Goal: Use online tool/utility: Utilize a website feature to perform a specific function

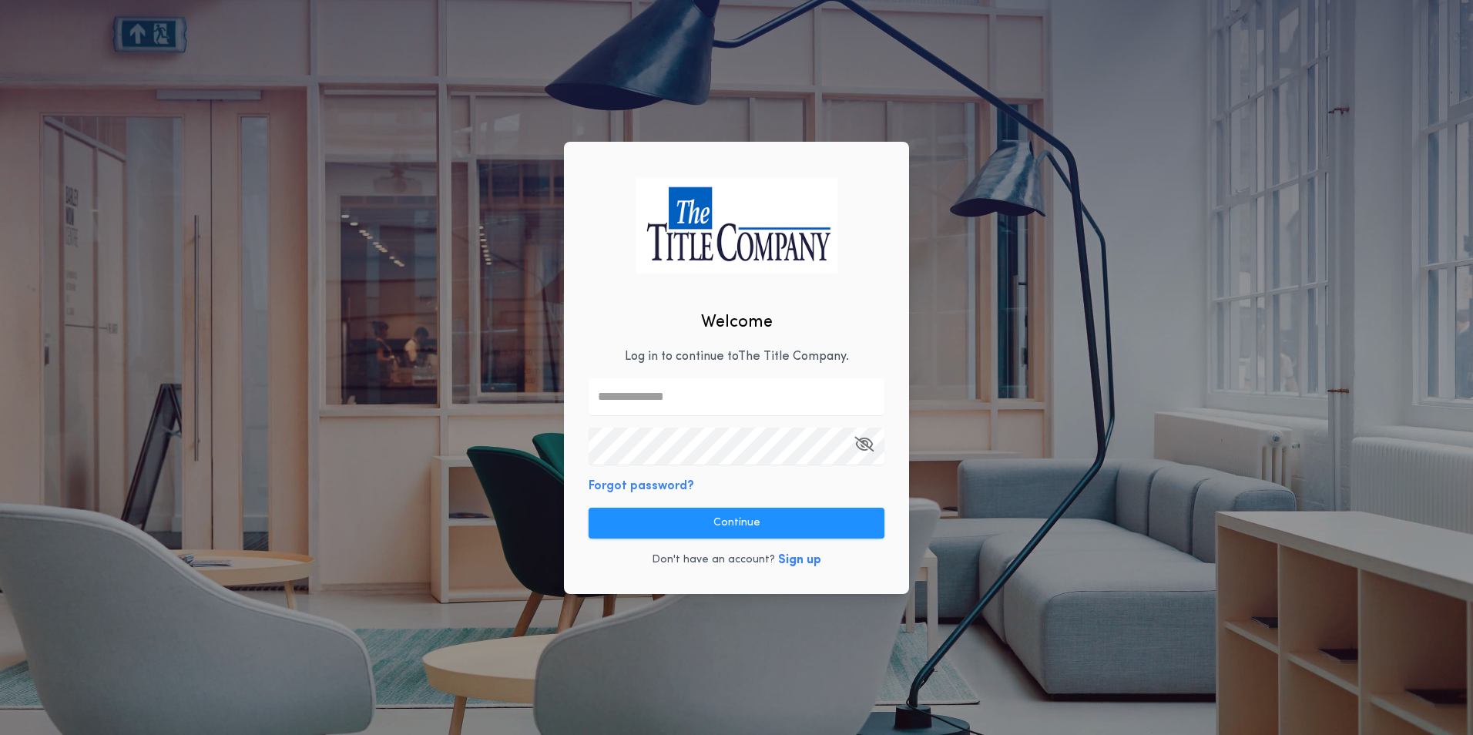
type input "**********"
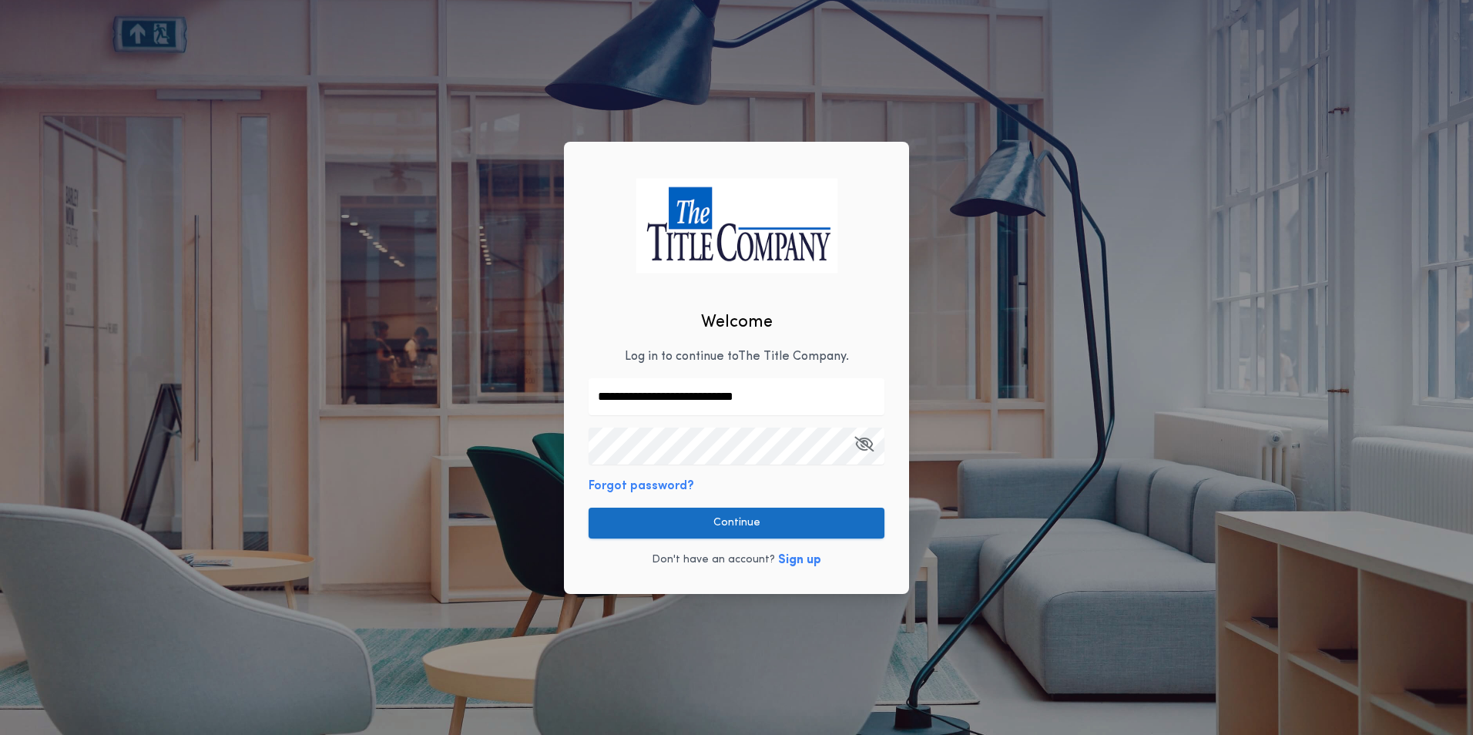
click at [750, 528] on button "Continue" at bounding box center [736, 523] width 296 height 31
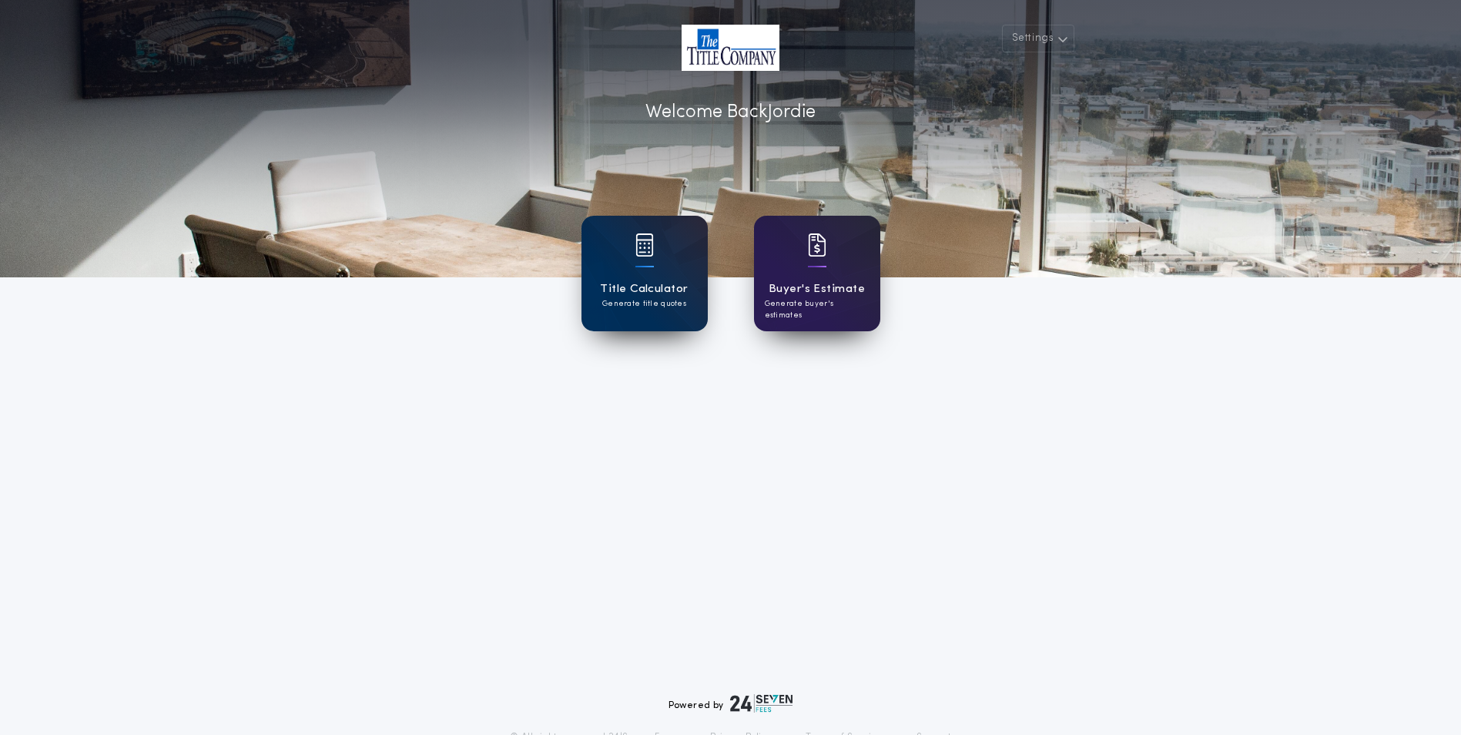
click at [620, 207] on div at bounding box center [730, 138] width 1461 height 277
click at [643, 235] on img at bounding box center [644, 244] width 18 height 23
